Goal: Information Seeking & Learning: Learn about a topic

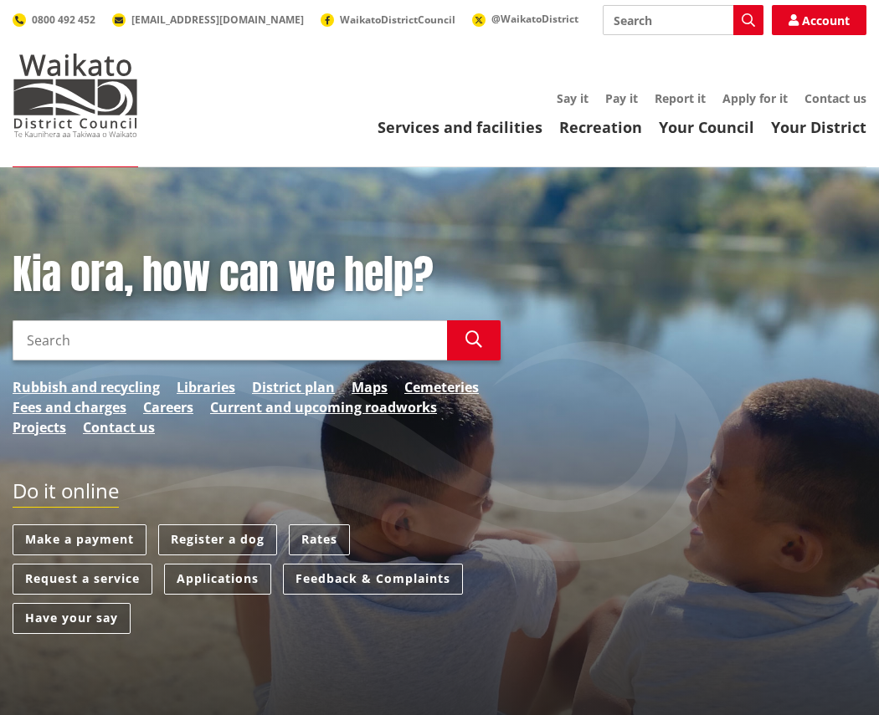
click at [105, 341] on input "Search" at bounding box center [230, 340] width 434 height 40
type input "iwi"
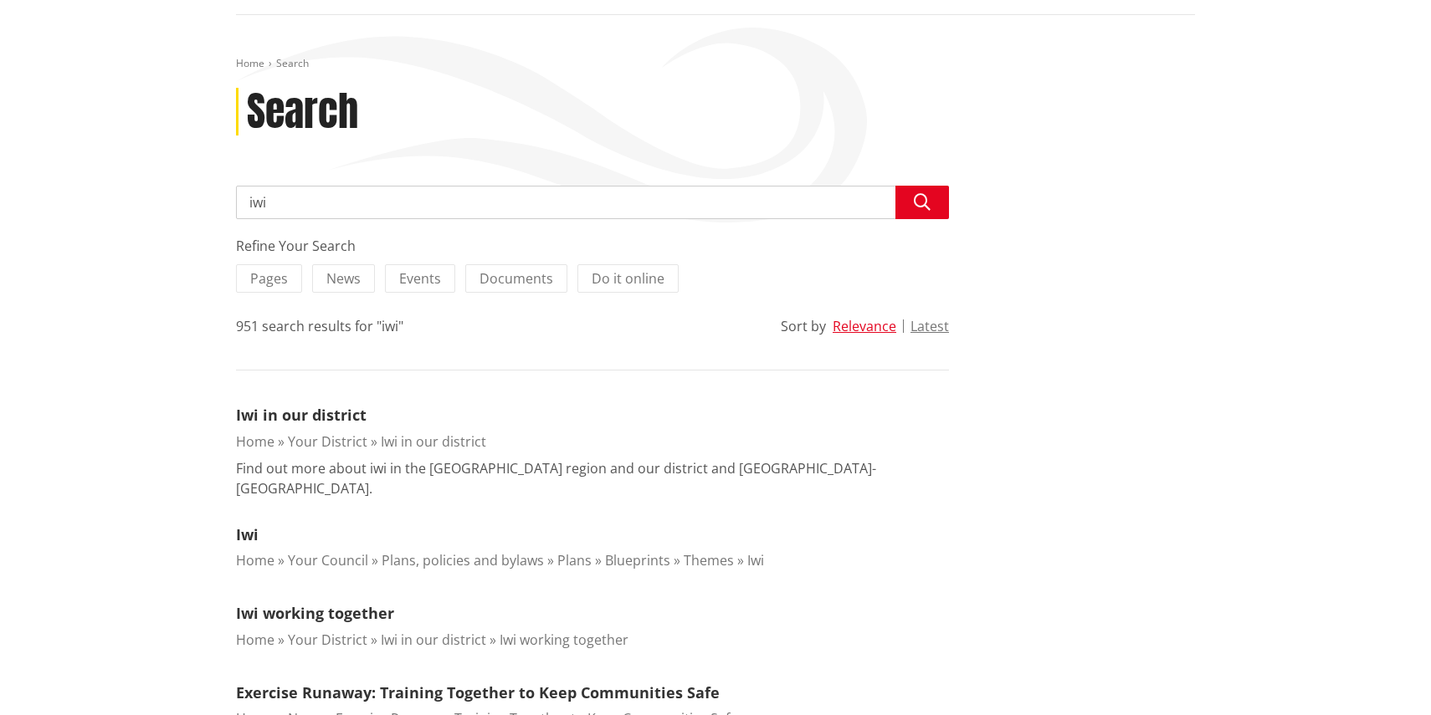
scroll to position [157, 0]
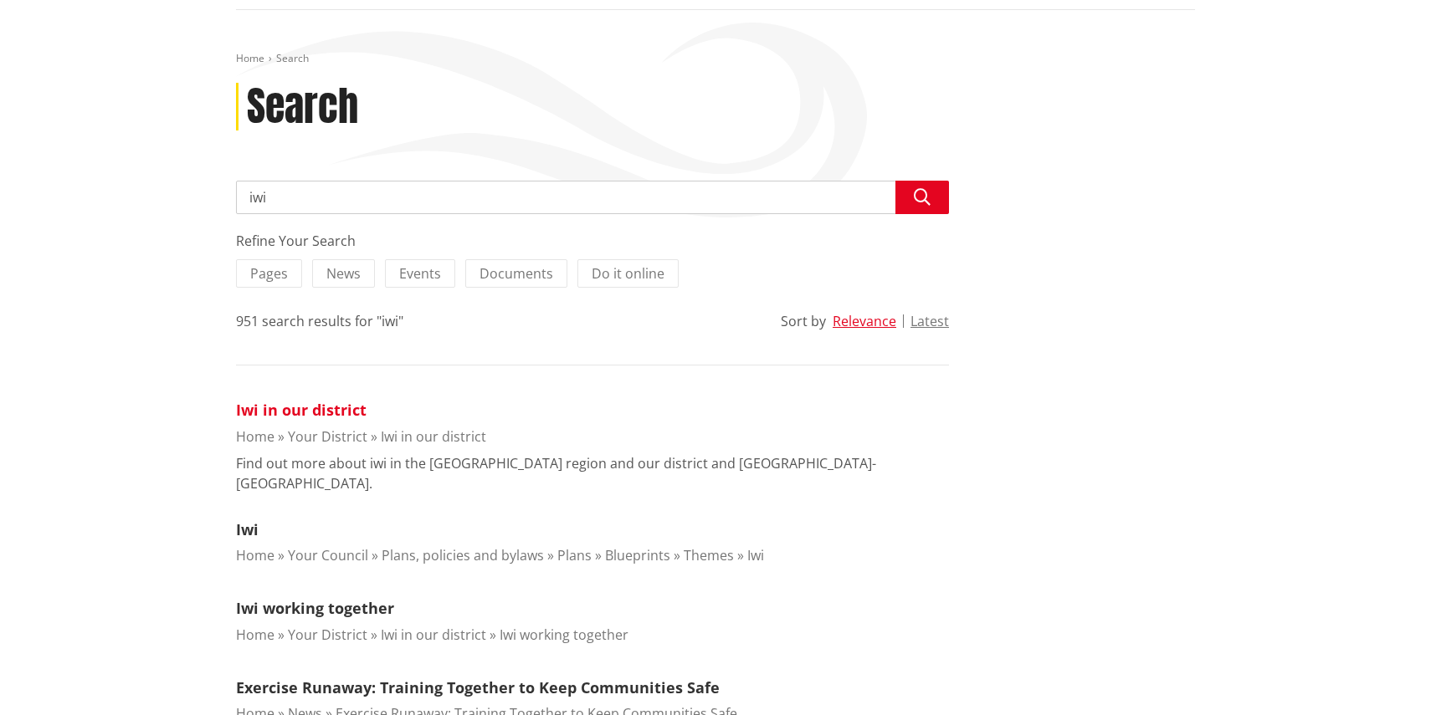
click at [290, 411] on link "Iwi in our district" at bounding box center [301, 410] width 131 height 20
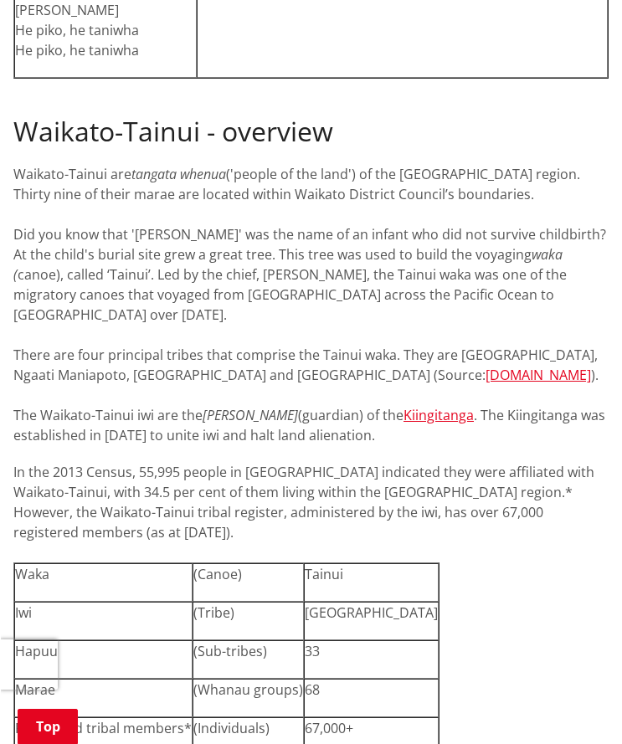
scroll to position [1135, 0]
